Goal: Find specific page/section: Find specific page/section

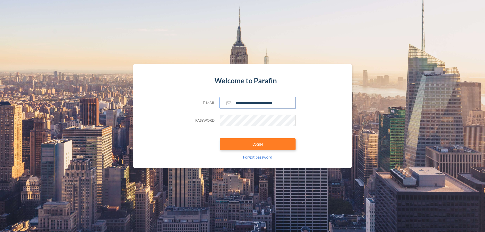
type input "**********"
click at [258, 144] on button "LOGIN" at bounding box center [258, 144] width 76 height 12
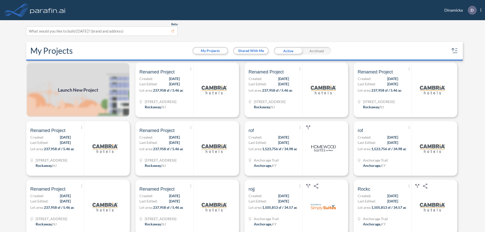
scroll to position [1, 0]
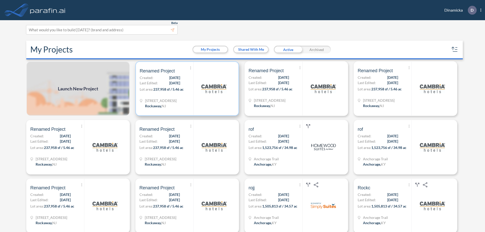
click at [186, 89] on p "Lot area: 237,958 sf / 5.46 ac" at bounding box center [167, 90] width 54 height 7
